Goal: Task Accomplishment & Management: Manage account settings

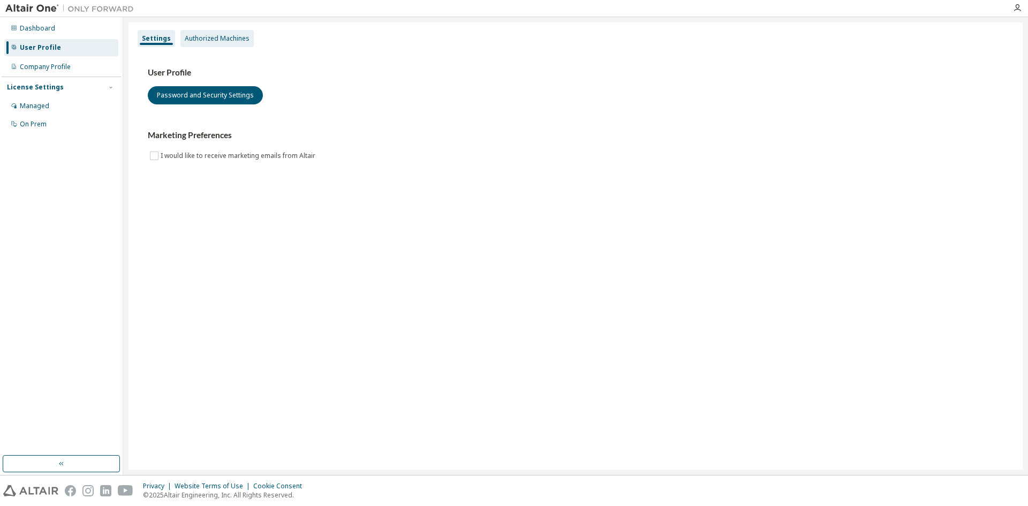
click at [216, 41] on div "Authorized Machines" at bounding box center [217, 38] width 65 height 9
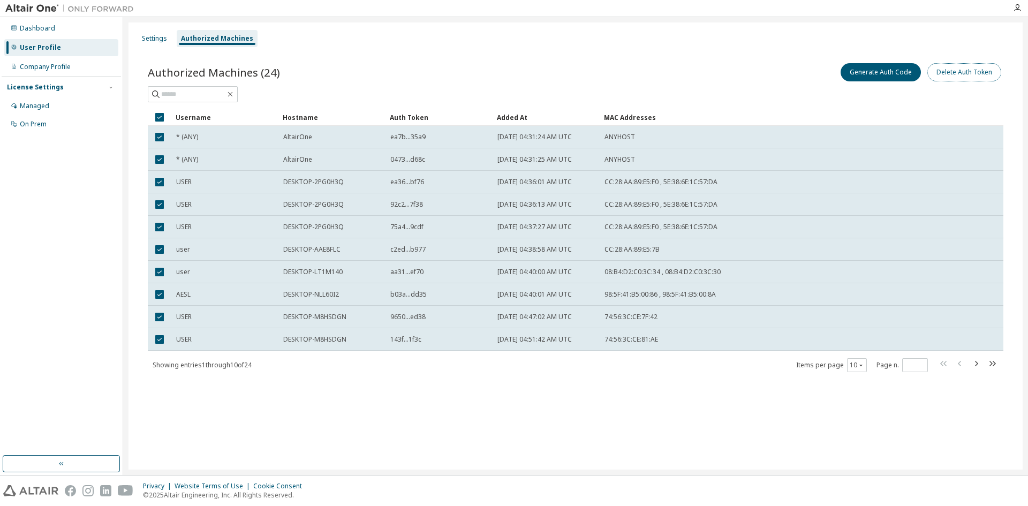
click at [944, 77] on button "Delete Auth Token" at bounding box center [965, 72] width 74 height 18
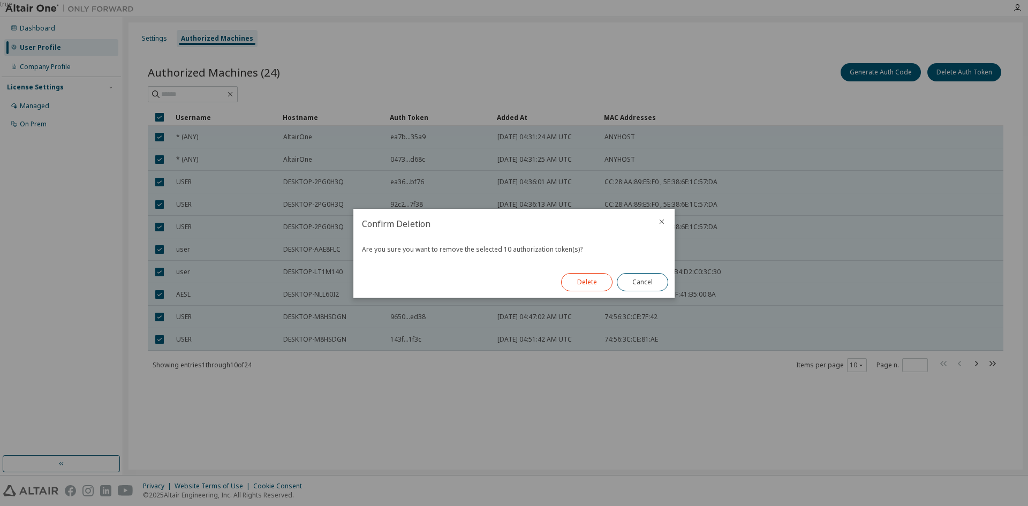
click at [581, 281] on button "Delete" at bounding box center [586, 282] width 51 height 18
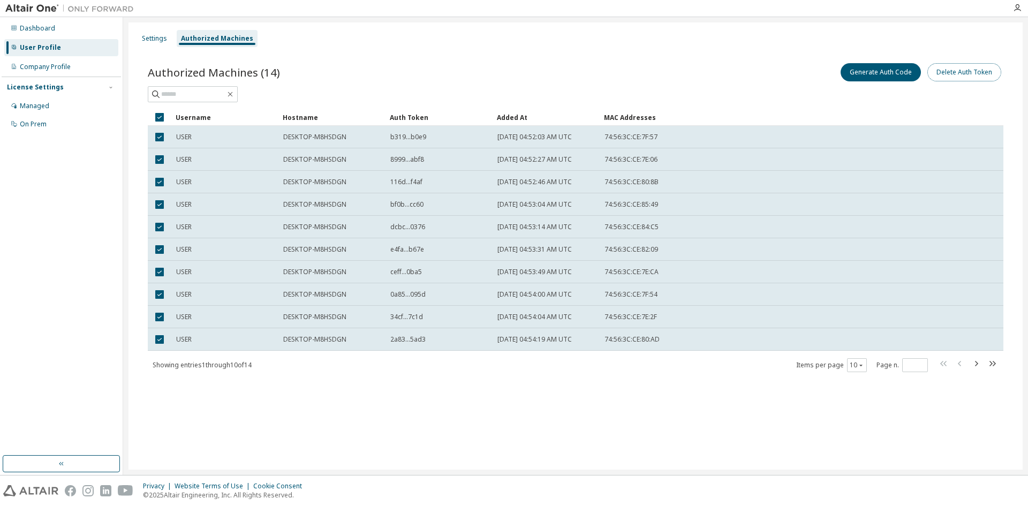
click at [973, 69] on button "Delete Auth Token" at bounding box center [965, 72] width 74 height 18
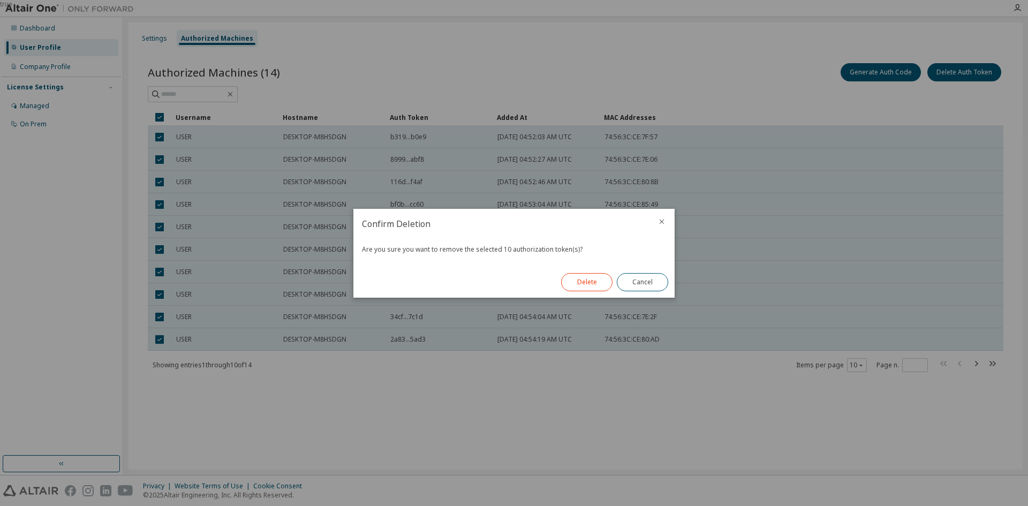
click at [578, 279] on button "Delete" at bounding box center [586, 282] width 51 height 18
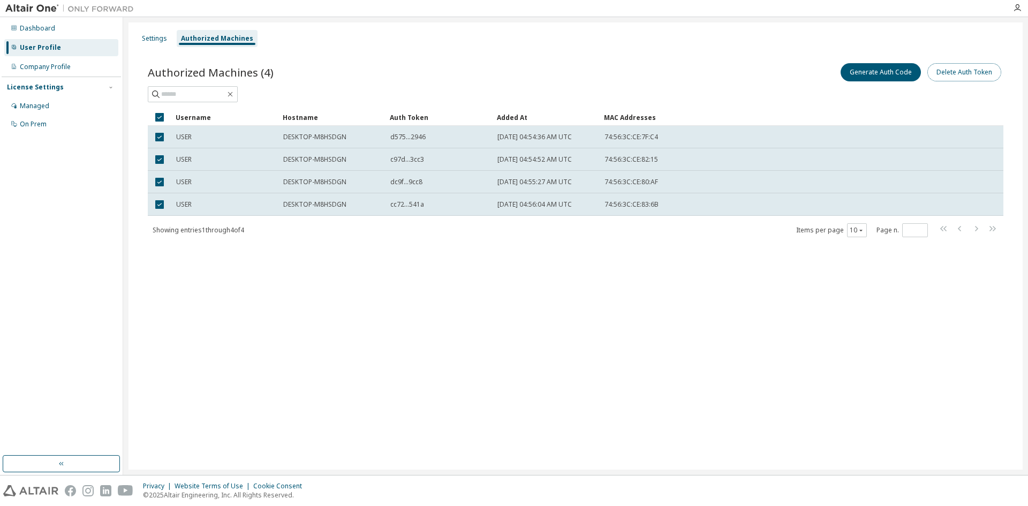
click at [954, 74] on button "Delete Auth Token" at bounding box center [965, 72] width 74 height 18
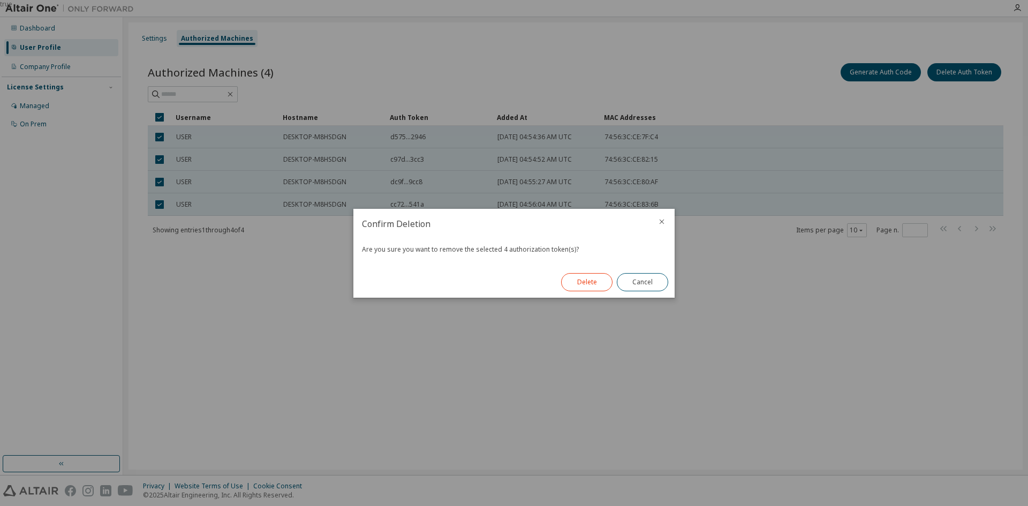
click at [581, 282] on button "Delete" at bounding box center [586, 282] width 51 height 18
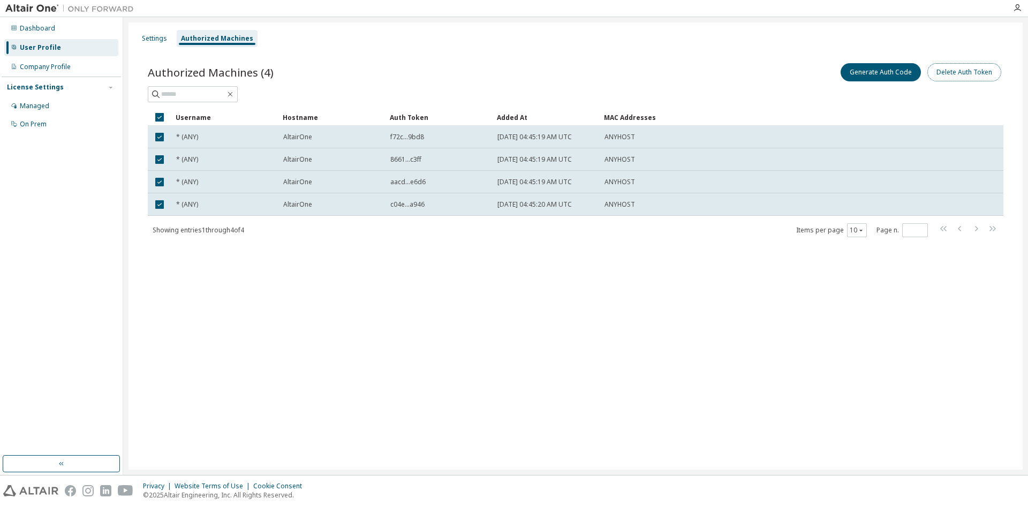
click at [960, 74] on button "Delete Auth Token" at bounding box center [965, 72] width 74 height 18
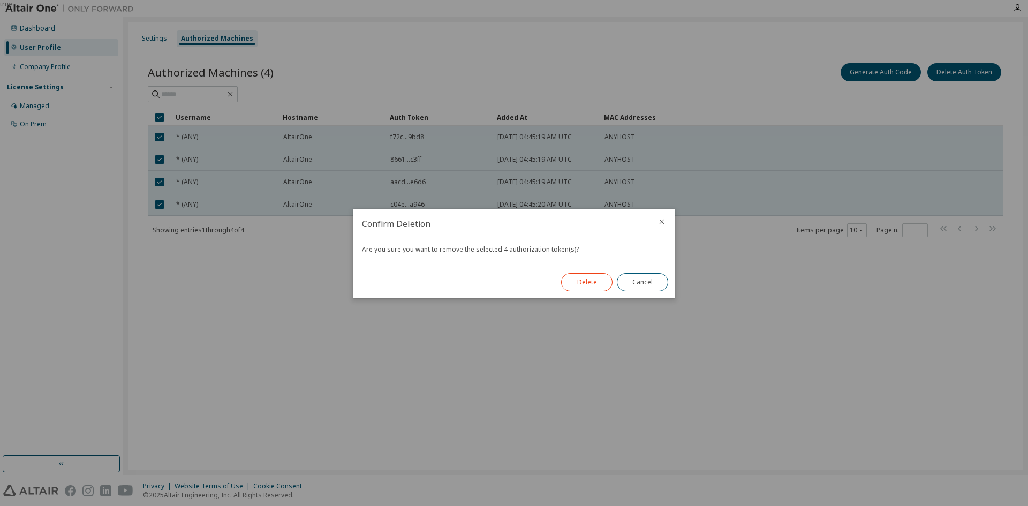
click at [590, 278] on button "Delete" at bounding box center [586, 282] width 51 height 18
